Goal: Task Accomplishment & Management: Use online tool/utility

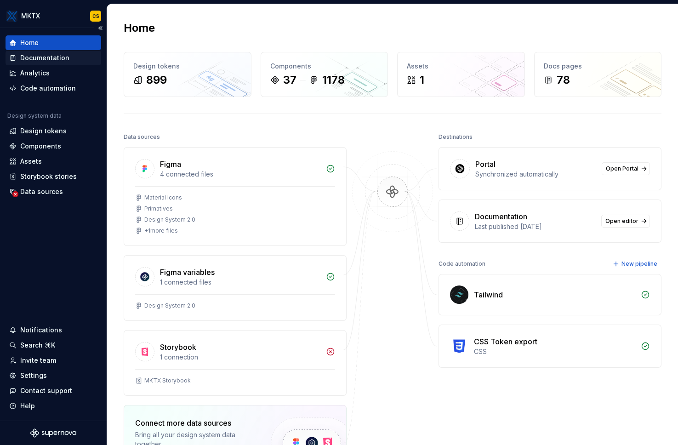
click at [64, 58] on div "Documentation" at bounding box center [44, 57] width 49 height 9
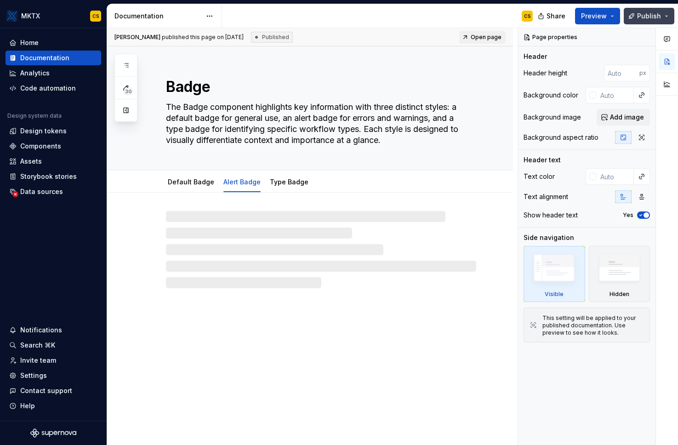
click at [649, 16] on span "Publish" at bounding box center [649, 15] width 24 height 9
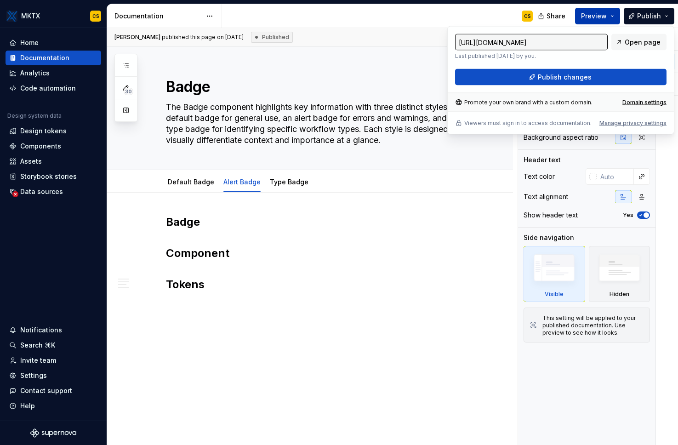
click at [615, 14] on button "Preview" at bounding box center [597, 16] width 45 height 17
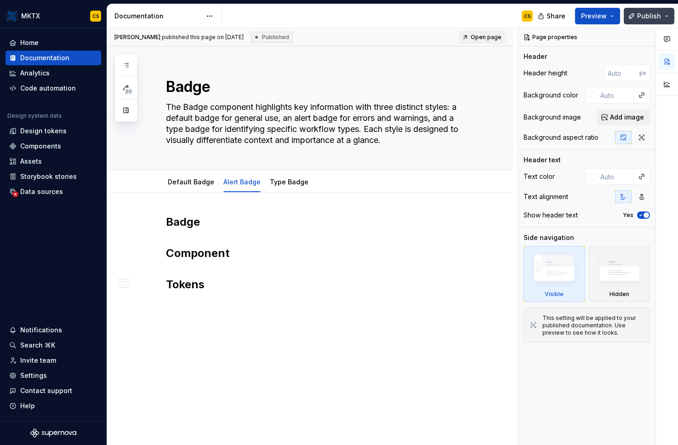
click at [664, 20] on button "Publish" at bounding box center [649, 16] width 51 height 17
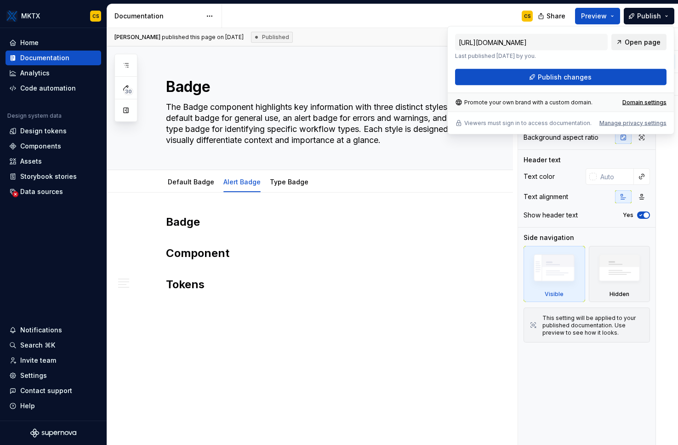
click at [655, 42] on span "Open page" at bounding box center [643, 42] width 36 height 9
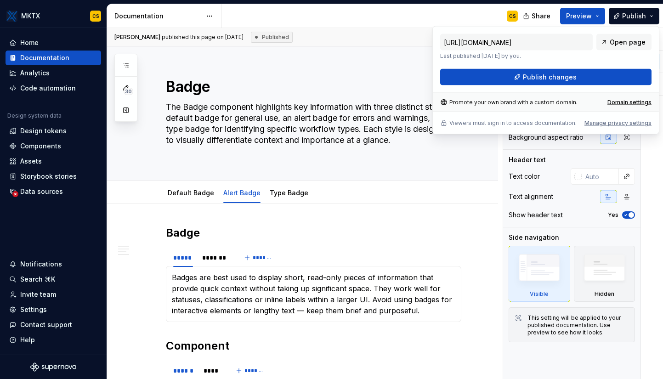
type textarea "*"
